Goal: Task Accomplishment & Management: Manage account settings

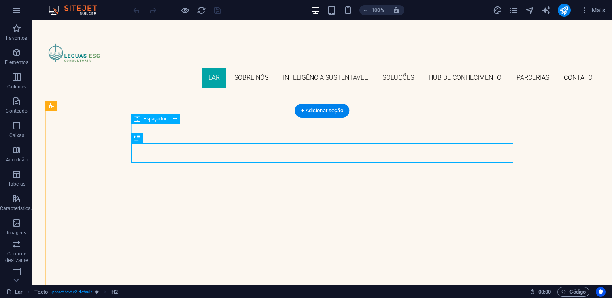
scroll to position [202, 0]
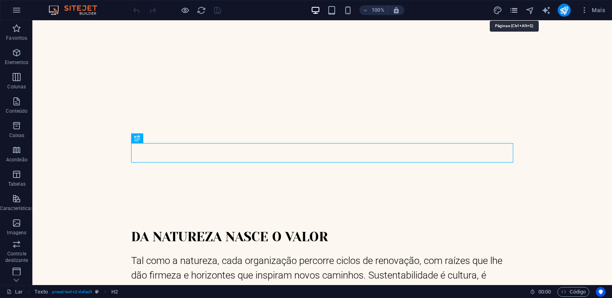
click at [512, 9] on icon "páginas" at bounding box center [513, 10] width 9 height 9
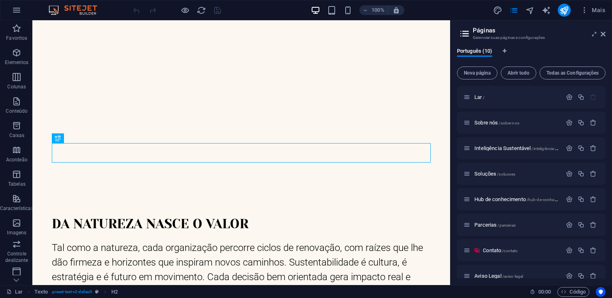
scroll to position [63, 0]
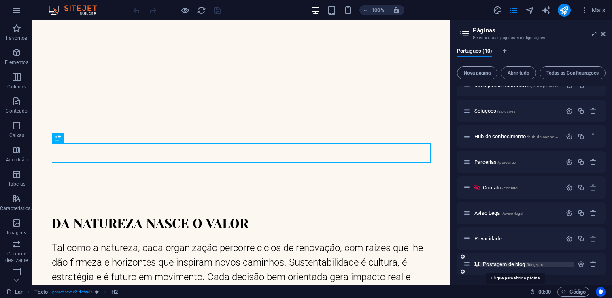
click at [495, 261] on font "Postagem de blog" at bounding box center [504, 264] width 42 height 6
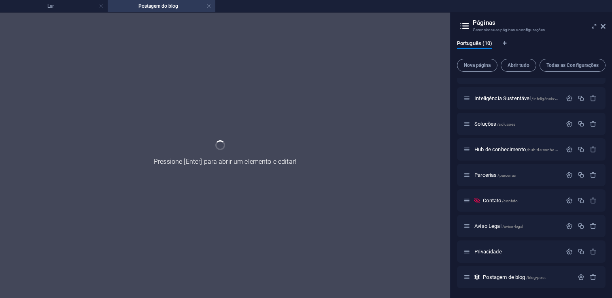
scroll to position [0, 0]
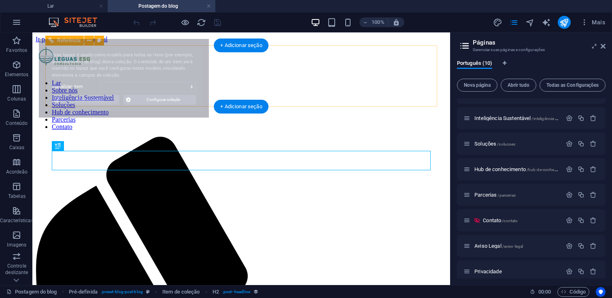
select select "68dee0794b65f17ab4080b29"
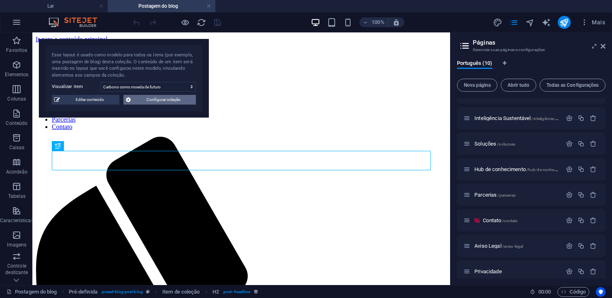
click at [151, 102] on span "Configurar coleção" at bounding box center [163, 100] width 60 height 10
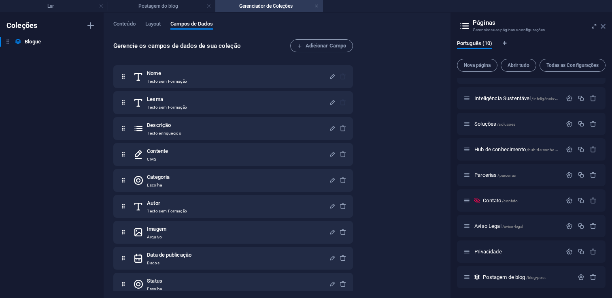
click at [604, 26] on icon at bounding box center [603, 26] width 5 height 6
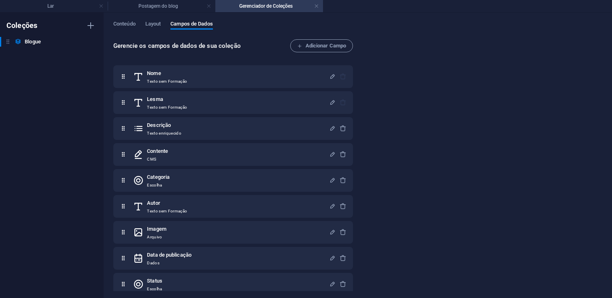
click at [123, 33] on div "Conteúdo Layout Campos de Dados" at bounding box center [357, 28] width 489 height 15
click at [125, 28] on font "Conteúdo" at bounding box center [124, 24] width 22 height 10
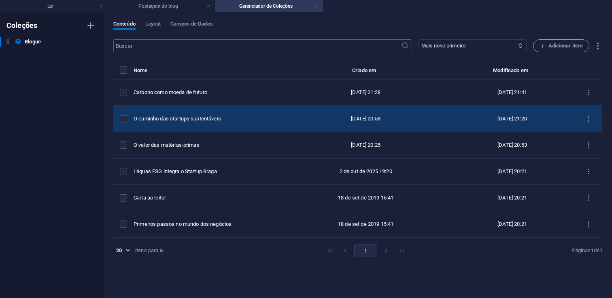
click at [282, 123] on td "O caminho das startups sustentáveis" at bounding box center [208, 119] width 149 height 26
select select "Draft"
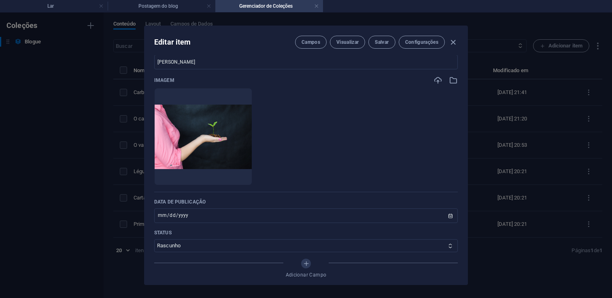
scroll to position [264, 0]
